Goal: Find specific page/section: Find specific page/section

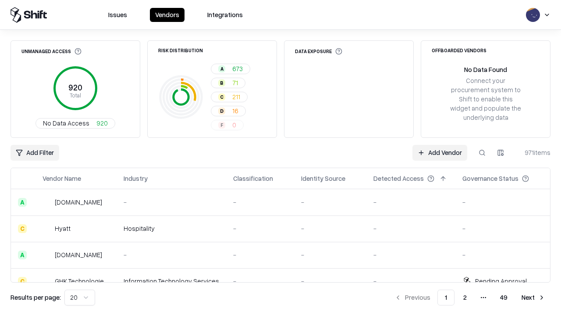
click at [280, 158] on div "Add Filter Add Vendor 971 items" at bounding box center [281, 153] width 540 height 16
click at [35, 152] on html "Issues Vendors Integrations Unmanaged Access 920 Total No Data Access 920 Risk …" at bounding box center [280, 158] width 561 height 316
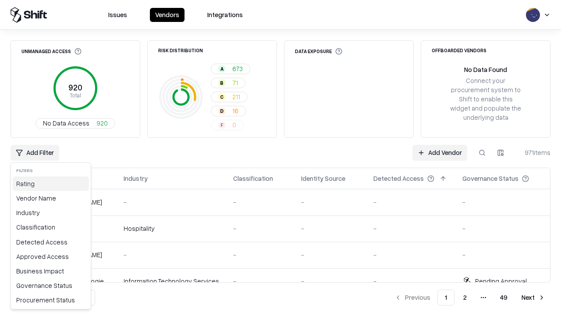
click at [51, 183] on div "Rating" at bounding box center [51, 183] width 76 height 14
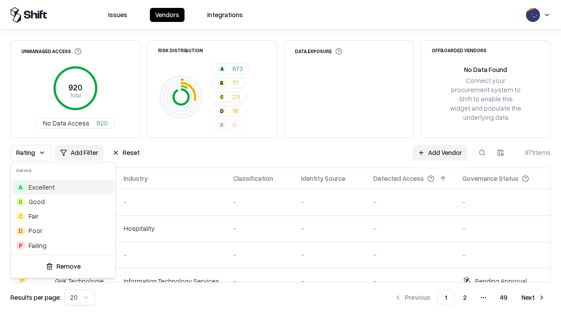
click at [280, 158] on html "Issues Vendors Integrations Unmanaged Access 920 Total No Data Access 920 Risk …" at bounding box center [280, 158] width 561 height 316
click at [280, 158] on div "Rating Add Filter Reset Add Vendor 971 items" at bounding box center [281, 153] width 540 height 16
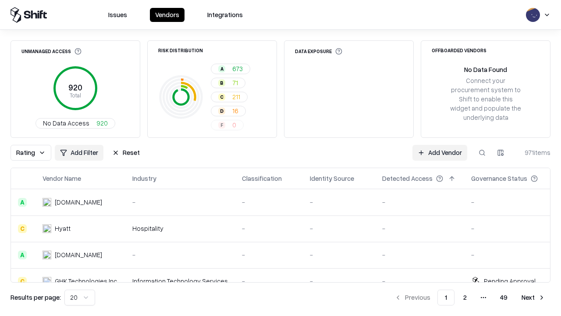
click at [126, 152] on button "Reset" at bounding box center [126, 153] width 38 height 16
click at [280, 158] on div "Add Filter Add Vendor 971 items" at bounding box center [281, 153] width 540 height 16
click at [35, 152] on html "Issues Vendors Integrations Unmanaged Access 920 Total No Data Access 920 Risk …" at bounding box center [280, 158] width 561 height 316
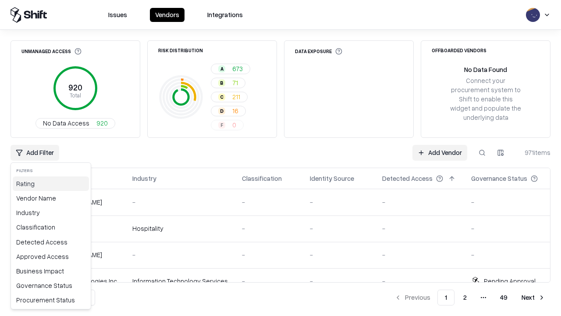
click at [51, 183] on div "Rating" at bounding box center [51, 183] width 76 height 14
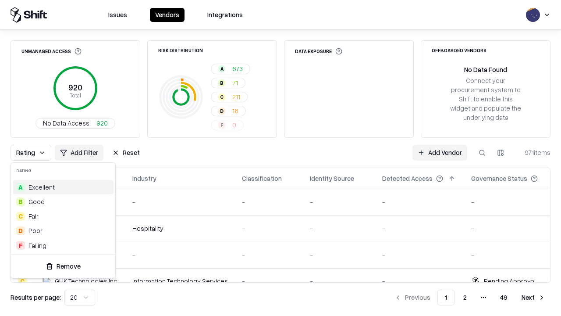
click at [63, 230] on div "D Poor" at bounding box center [63, 230] width 101 height 14
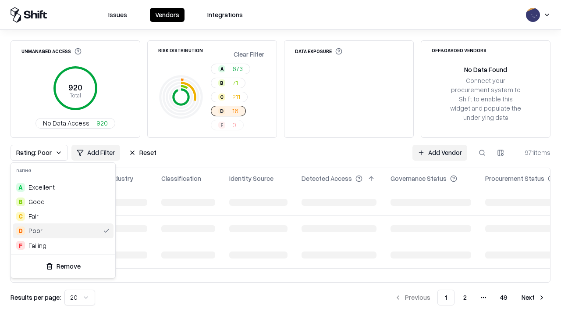
click at [280, 158] on html "Issues Vendors Integrations Unmanaged Access 920 Total No Data Access 920 Risk …" at bounding box center [280, 158] width 561 height 316
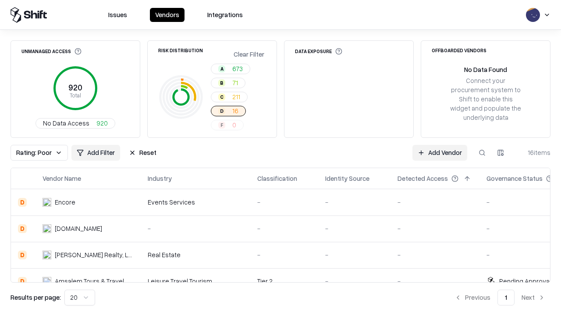
click at [280, 158] on div "Rating: Poor Add Filter Reset Add Vendor 16 items" at bounding box center [281, 153] width 540 height 16
click at [142, 152] on button "Reset" at bounding box center [143, 153] width 38 height 16
click at [280, 158] on div "Add Filter Add Vendor 16 items" at bounding box center [281, 153] width 540 height 16
click at [35, 152] on html "Issues Vendors Integrations Unmanaged Access 920 Total No Data Access 920 Risk …" at bounding box center [280, 158] width 561 height 316
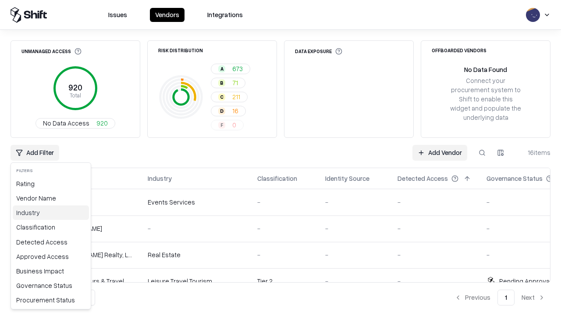
click at [51, 212] on div "Industry" at bounding box center [51, 212] width 76 height 14
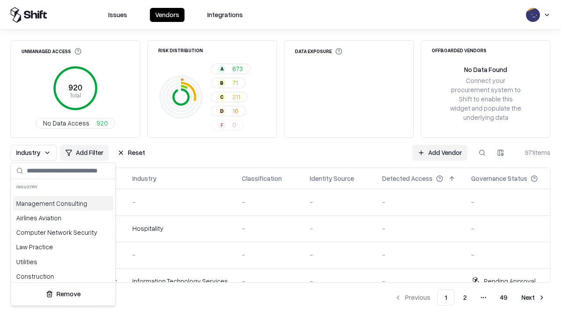
click at [280, 158] on html "Issues Vendors Integrations Unmanaged Access 920 Total No Data Access 920 Risk …" at bounding box center [280, 158] width 561 height 316
click at [280, 158] on div "Industry Add Filter Reset Add Vendor 971 items" at bounding box center [281, 153] width 540 height 16
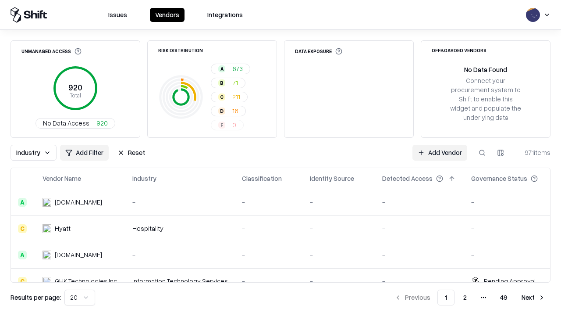
click at [131, 152] on button "Reset" at bounding box center [131, 153] width 38 height 16
